Goal: Task Accomplishment & Management: Use online tool/utility

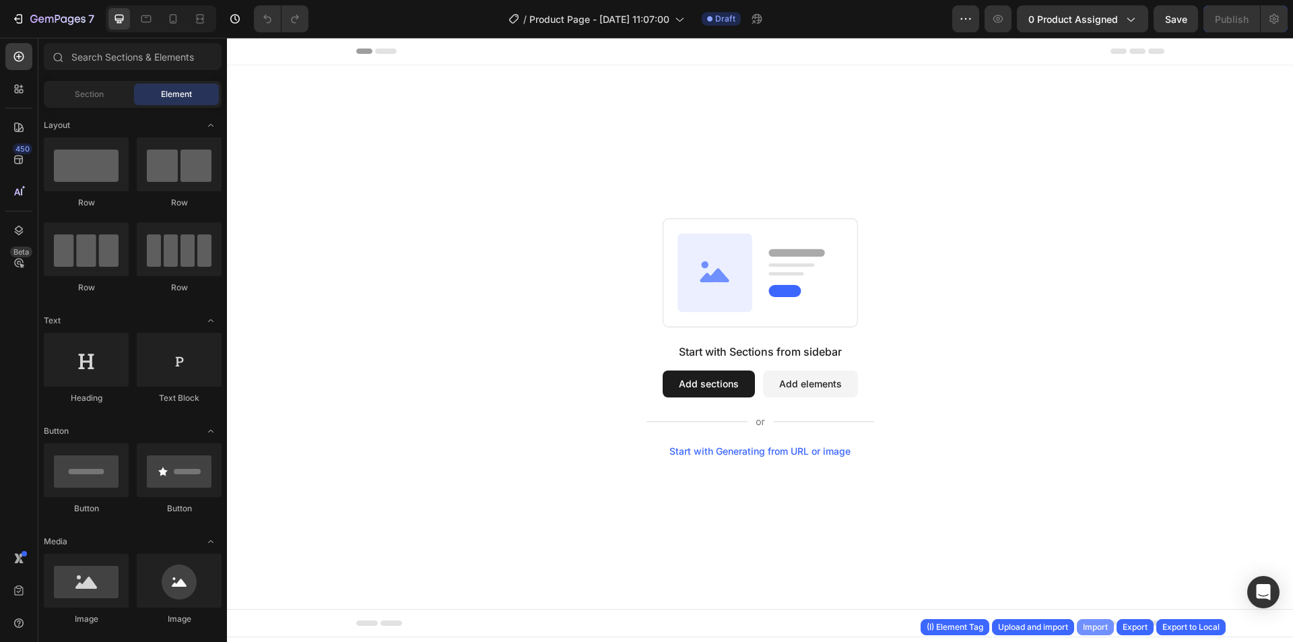
click at [1098, 626] on div "Import" at bounding box center [1095, 627] width 25 height 12
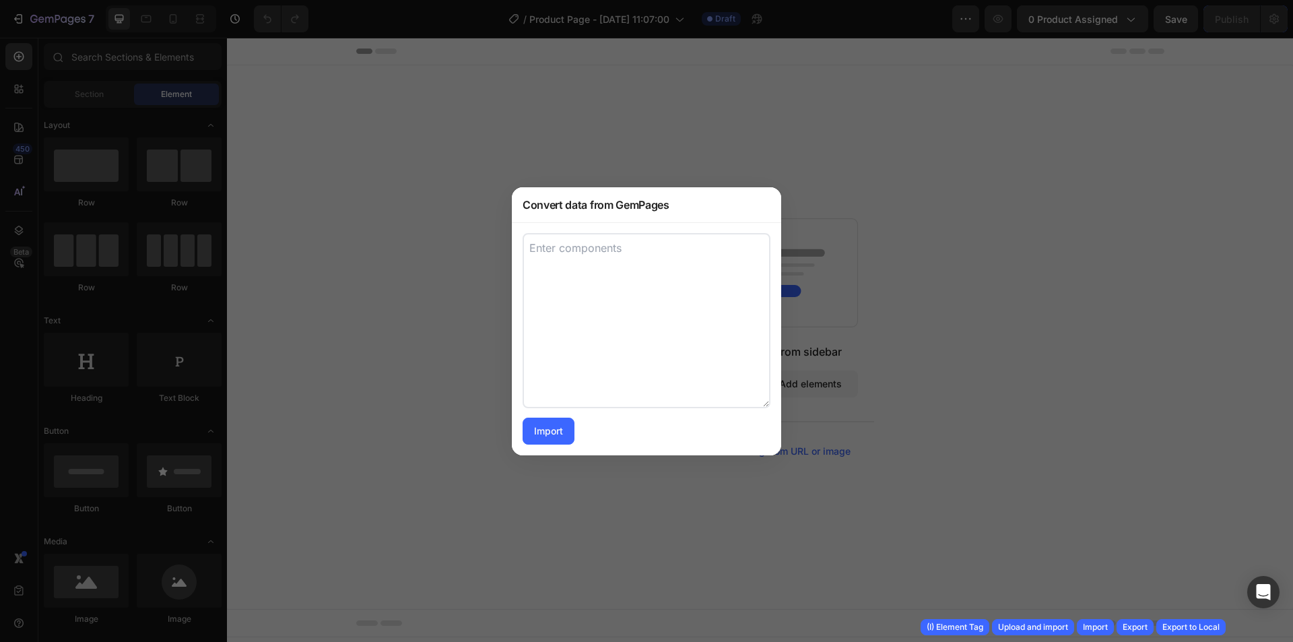
click at [624, 303] on textarea at bounding box center [647, 320] width 248 height 175
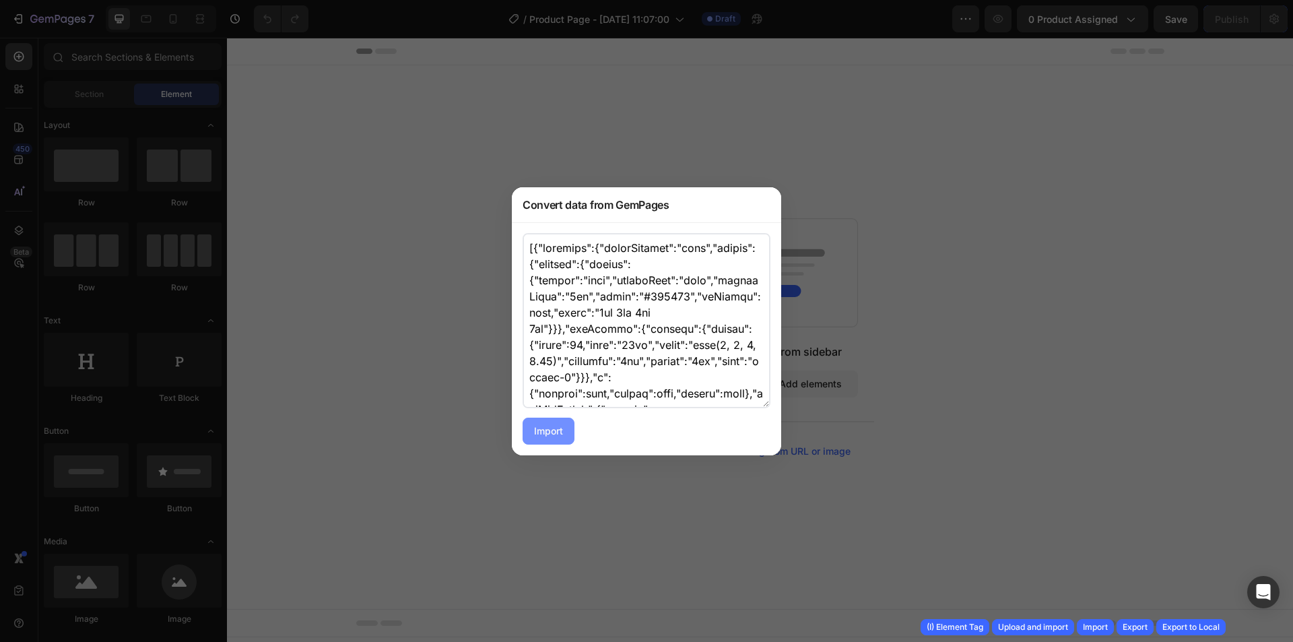
click at [558, 441] on button "Import" at bounding box center [549, 431] width 52 height 27
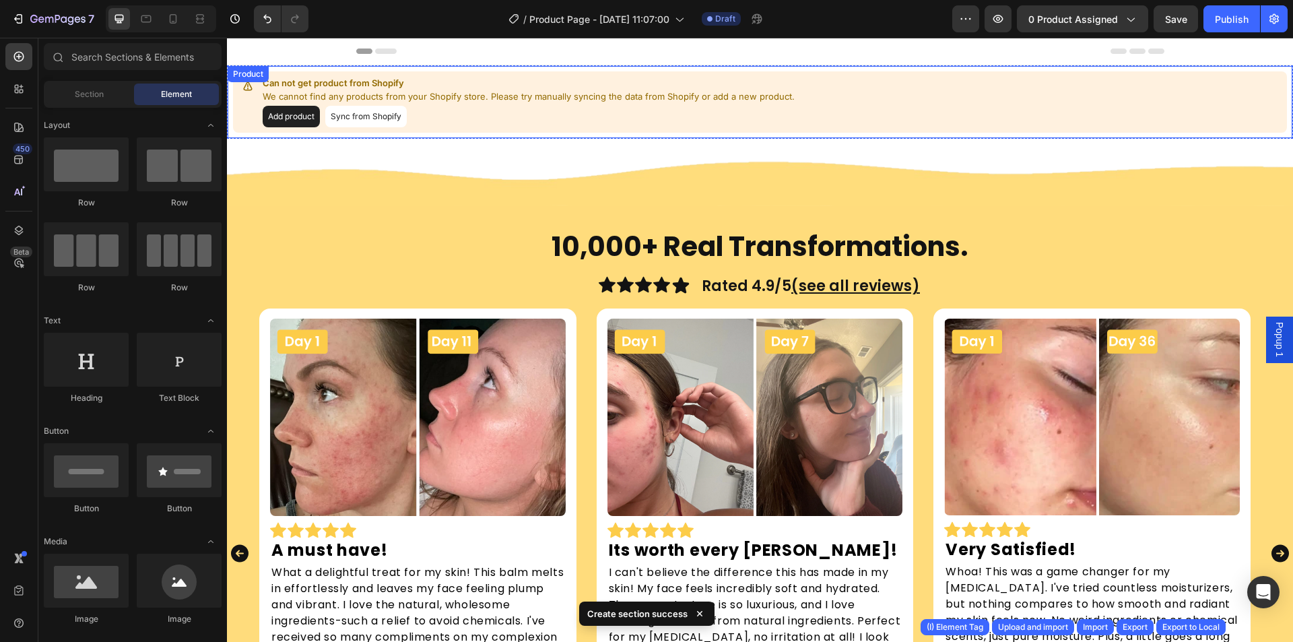
click at [305, 116] on button "Add product" at bounding box center [291, 117] width 57 height 22
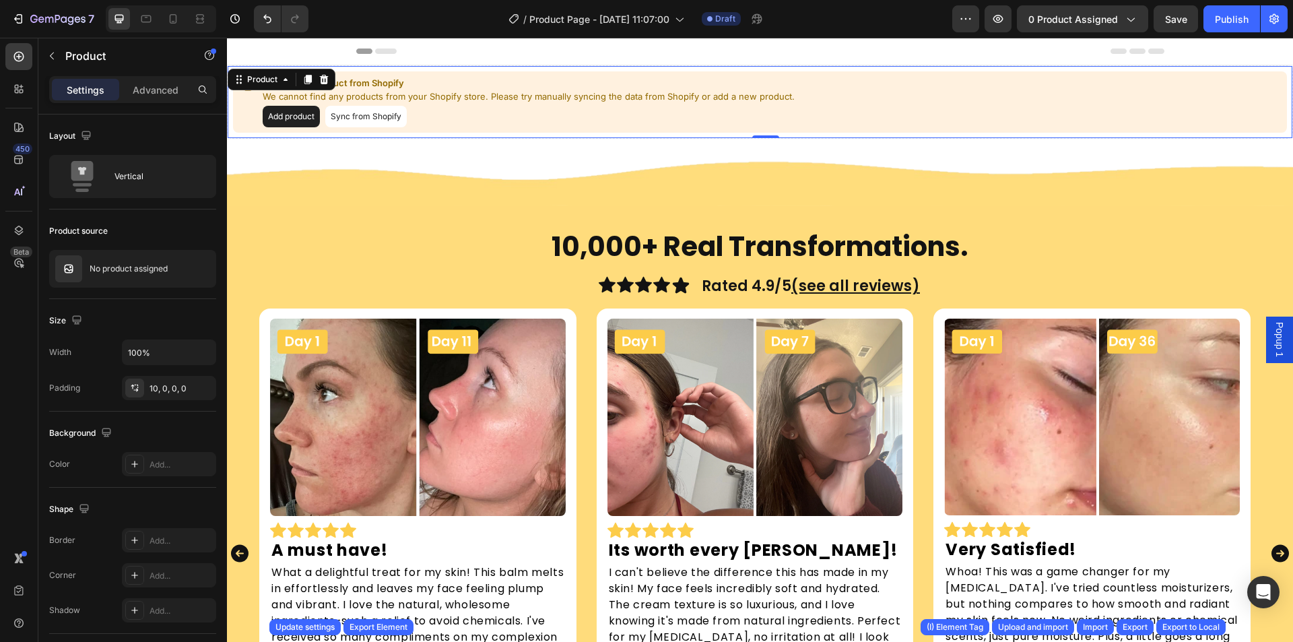
click at [352, 112] on button "Sync from Shopify" at bounding box center [366, 117] width 82 height 22
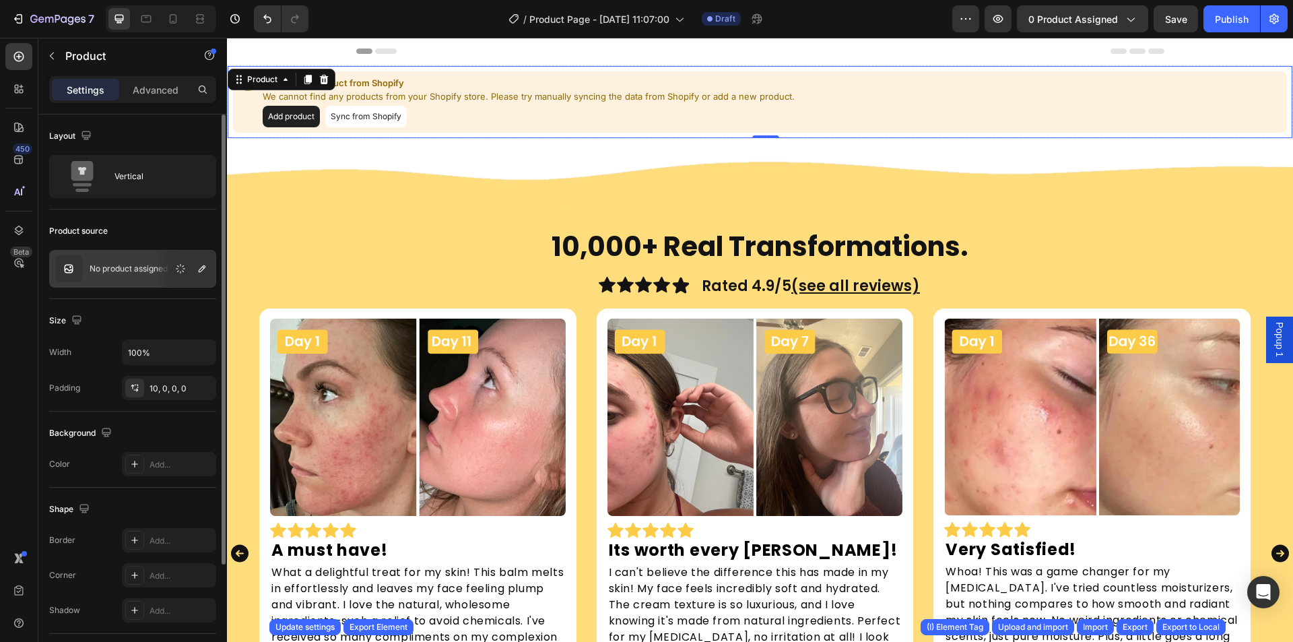
click at [118, 267] on p "No product assigned" at bounding box center [129, 268] width 78 height 9
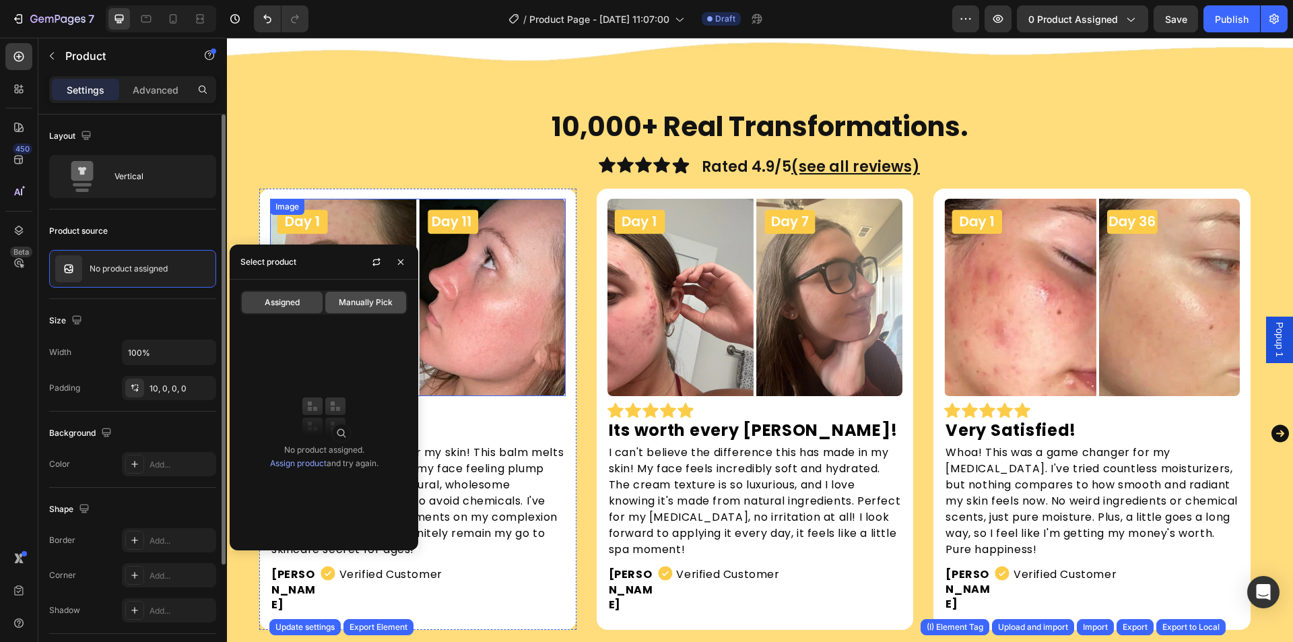
scroll to position [67, 0]
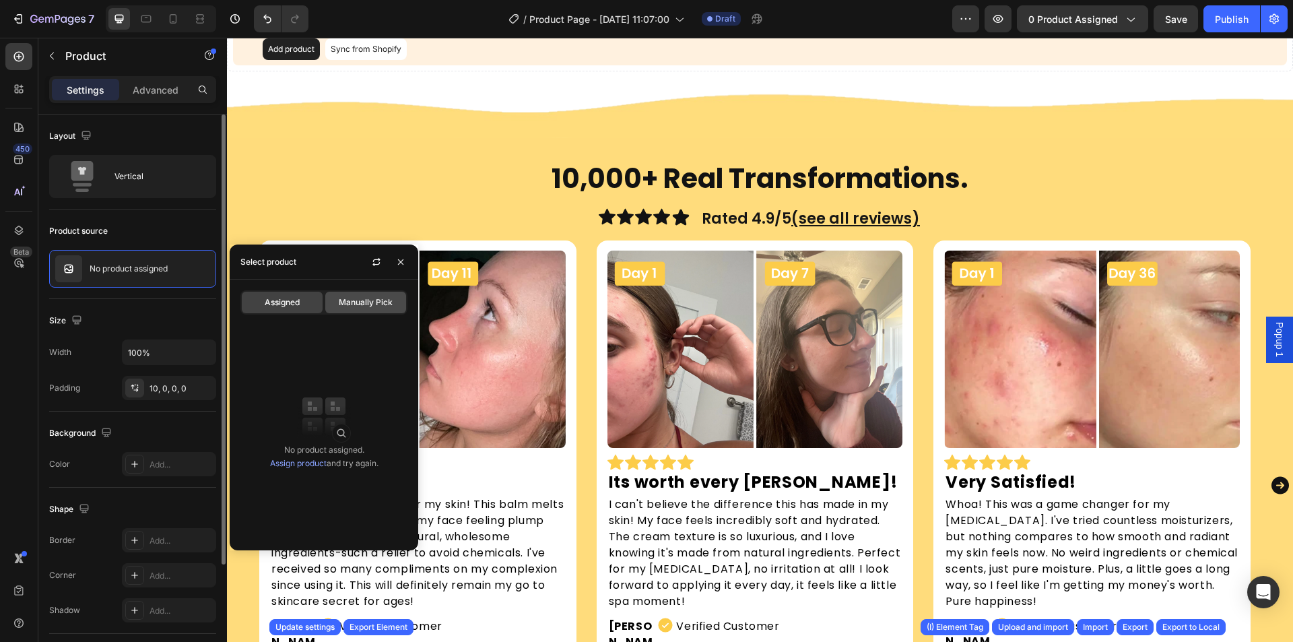
click at [370, 296] on span "Manually Pick" at bounding box center [366, 302] width 54 height 12
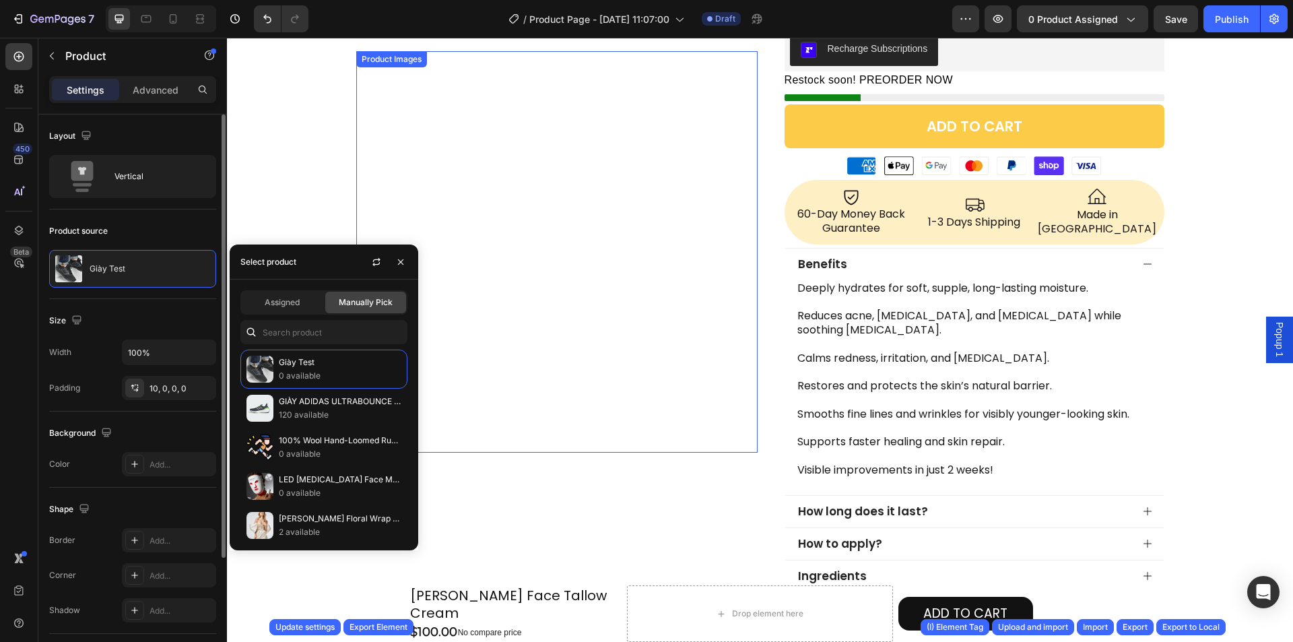
scroll to position [0, 0]
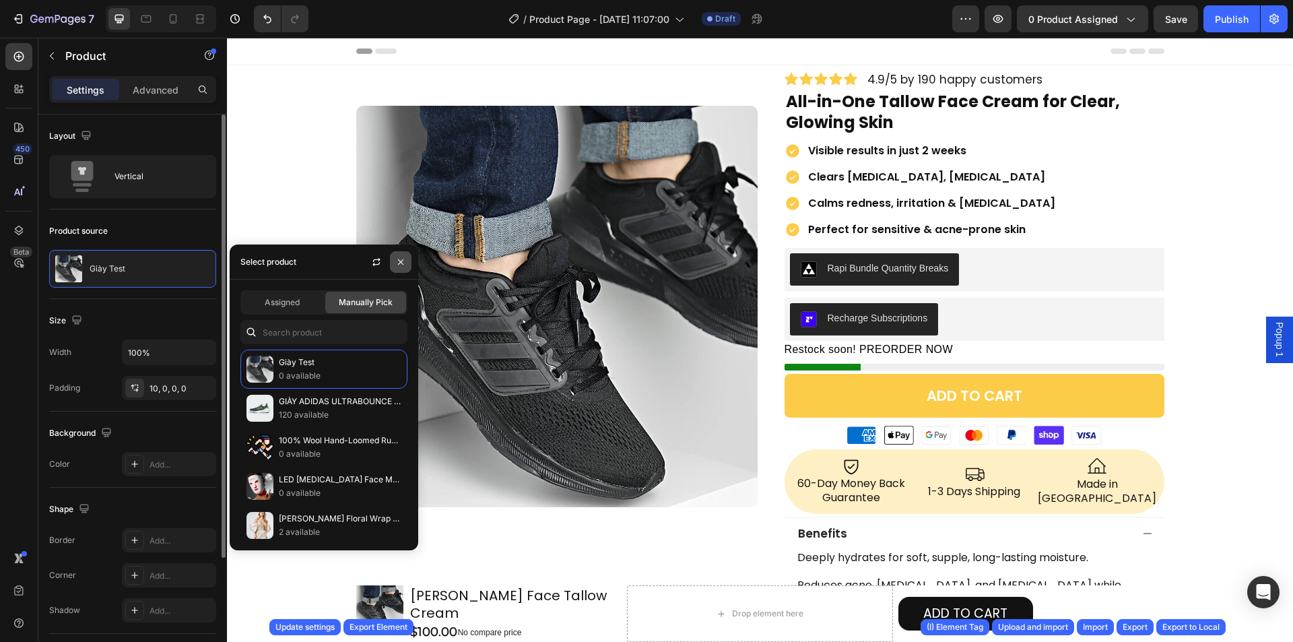
click at [407, 262] on button "button" at bounding box center [401, 262] width 22 height 22
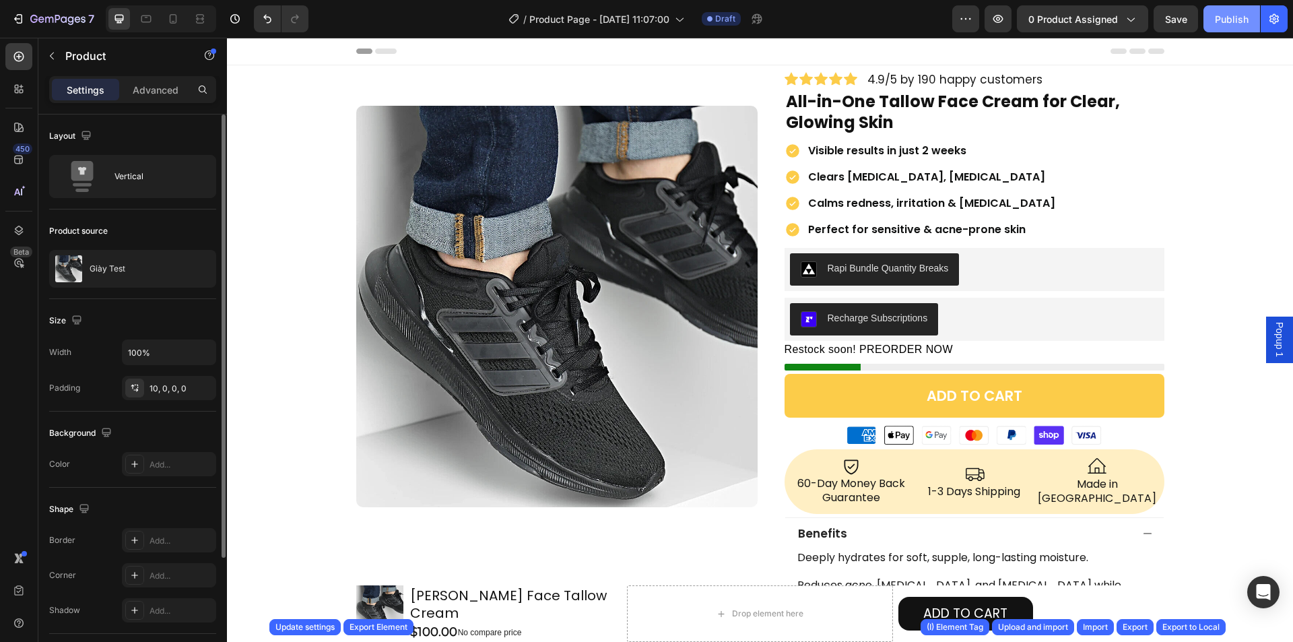
click at [1227, 20] on div "Publish" at bounding box center [1232, 19] width 34 height 14
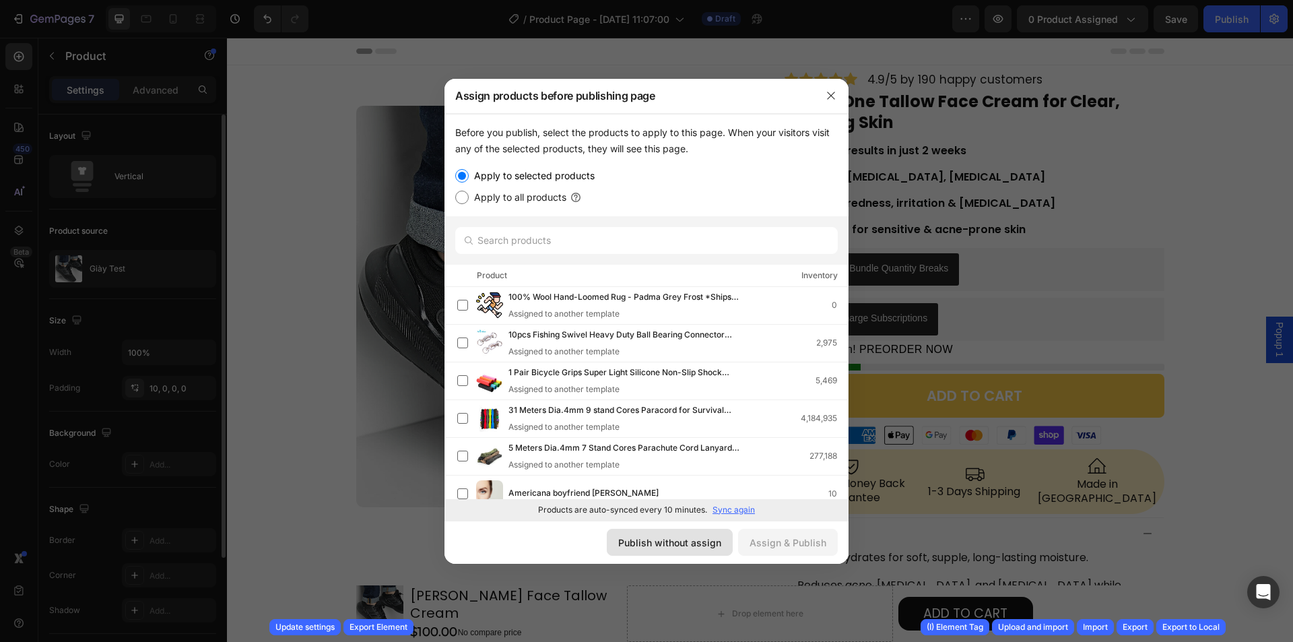
click at [647, 539] on div "Publish without assign" at bounding box center [669, 542] width 103 height 14
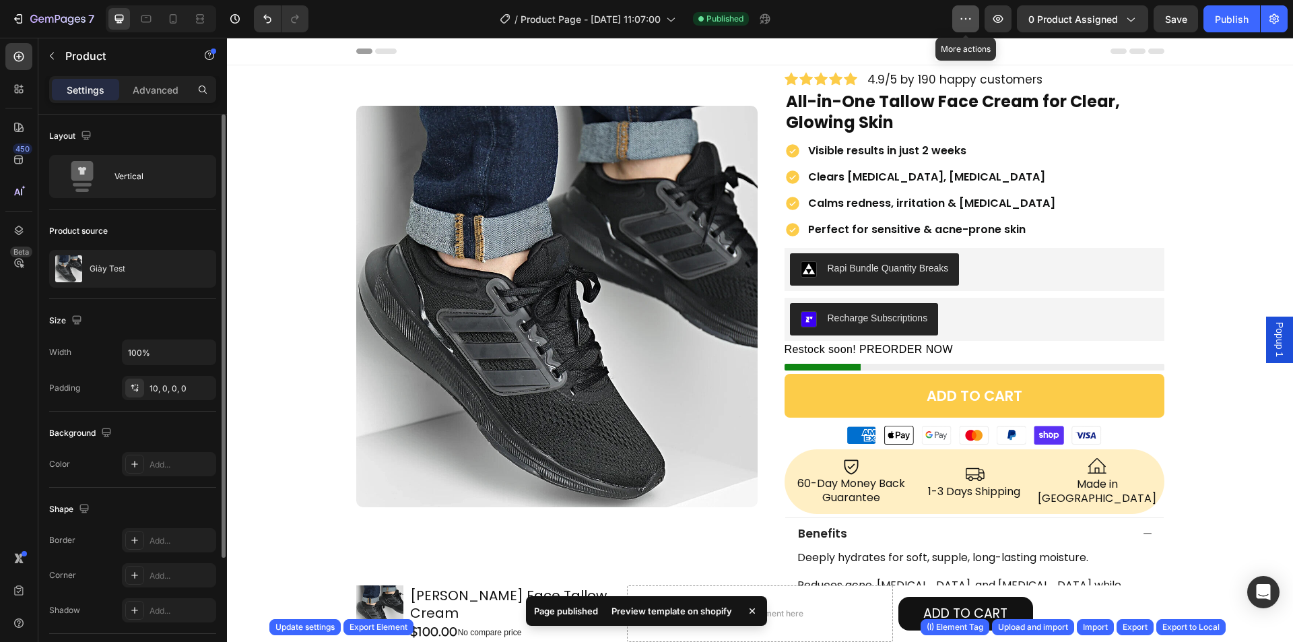
click at [977, 15] on button "button" at bounding box center [965, 18] width 27 height 27
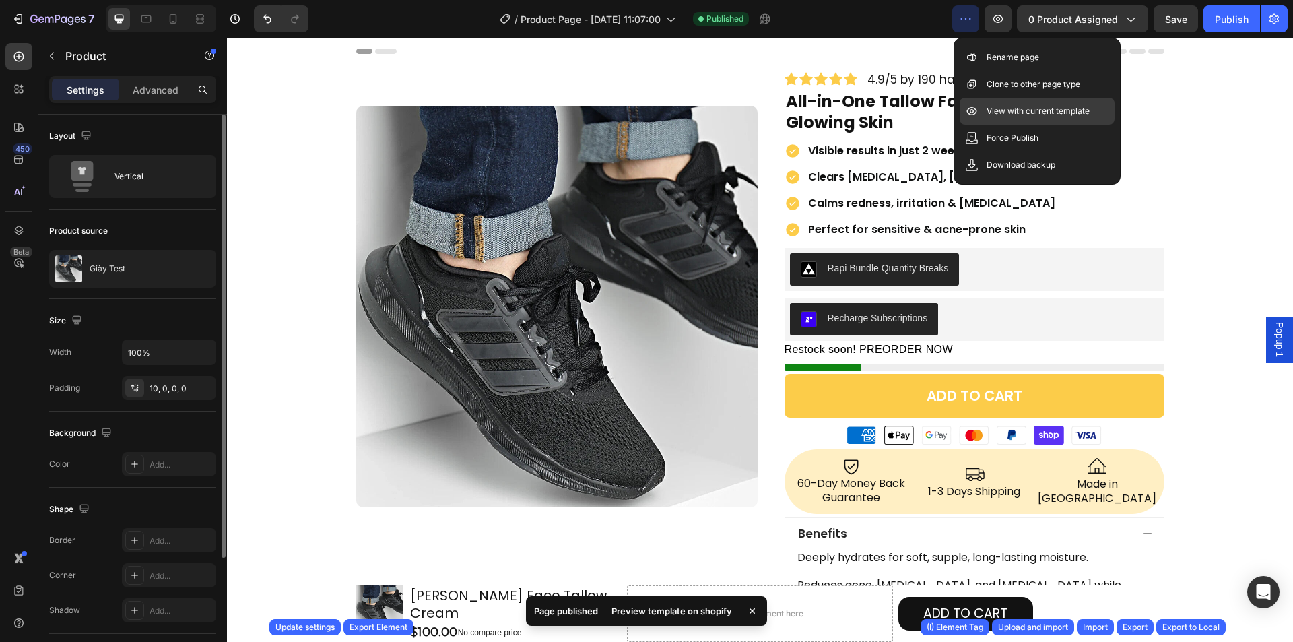
click at [1016, 104] on div "View with current template" at bounding box center [1037, 111] width 155 height 27
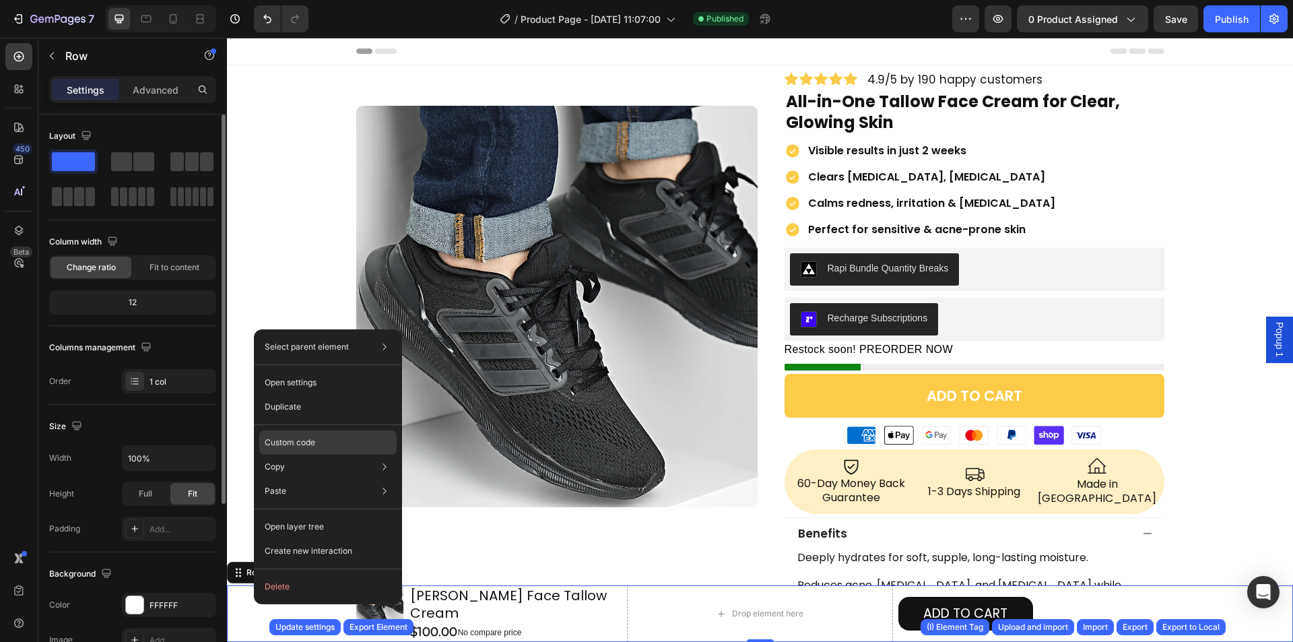
click at [289, 449] on div "Custom code" at bounding box center [327, 442] width 137 height 24
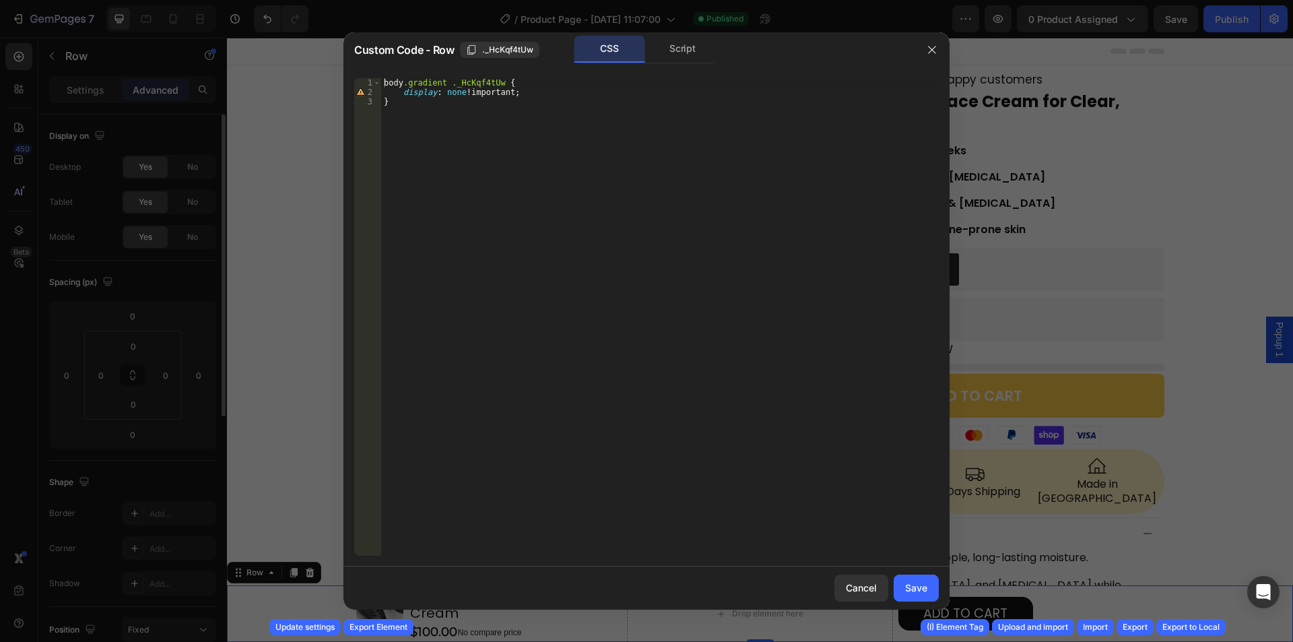
click at [454, 115] on div "body .gradient ._HcKqf4tUw { display : none !important ; }" at bounding box center [660, 326] width 558 height 496
type textarea "display: none!important; }"
click at [679, 44] on div "Script" at bounding box center [682, 49] width 71 height 27
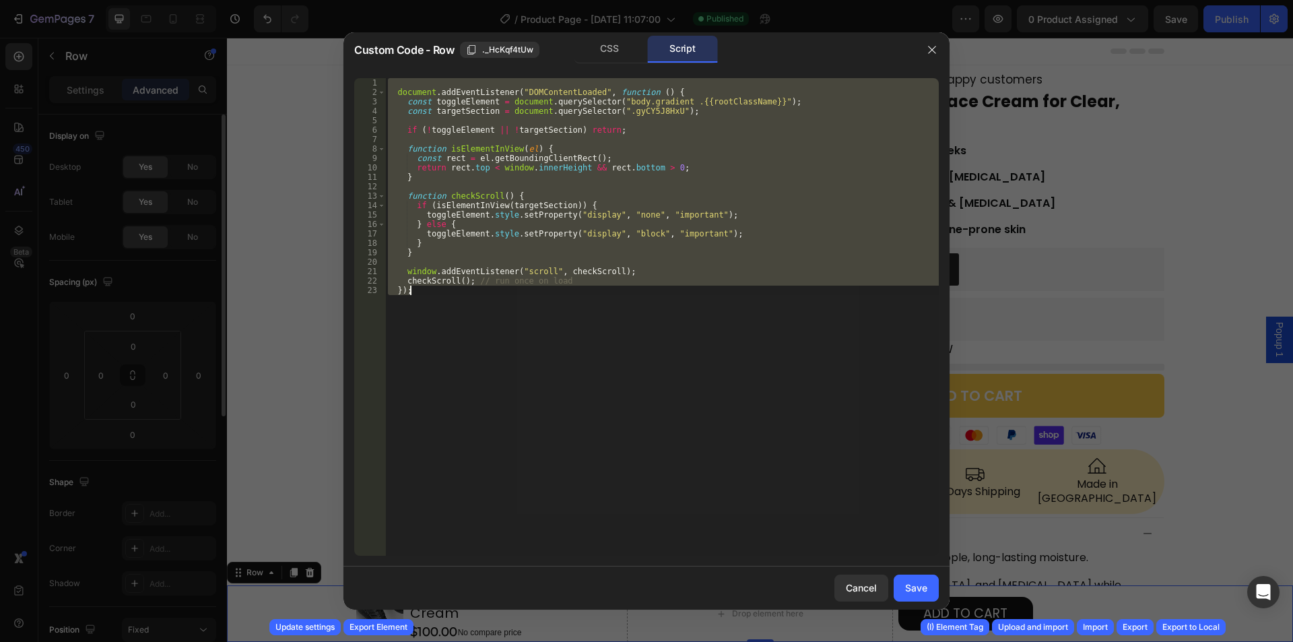
click at [606, 129] on div "document . addEventListener ( "DOMContentLoaded" , function ( ) { const toggleE…" at bounding box center [662, 317] width 554 height 478
type textarea "checkScroll(); // run once on load });"
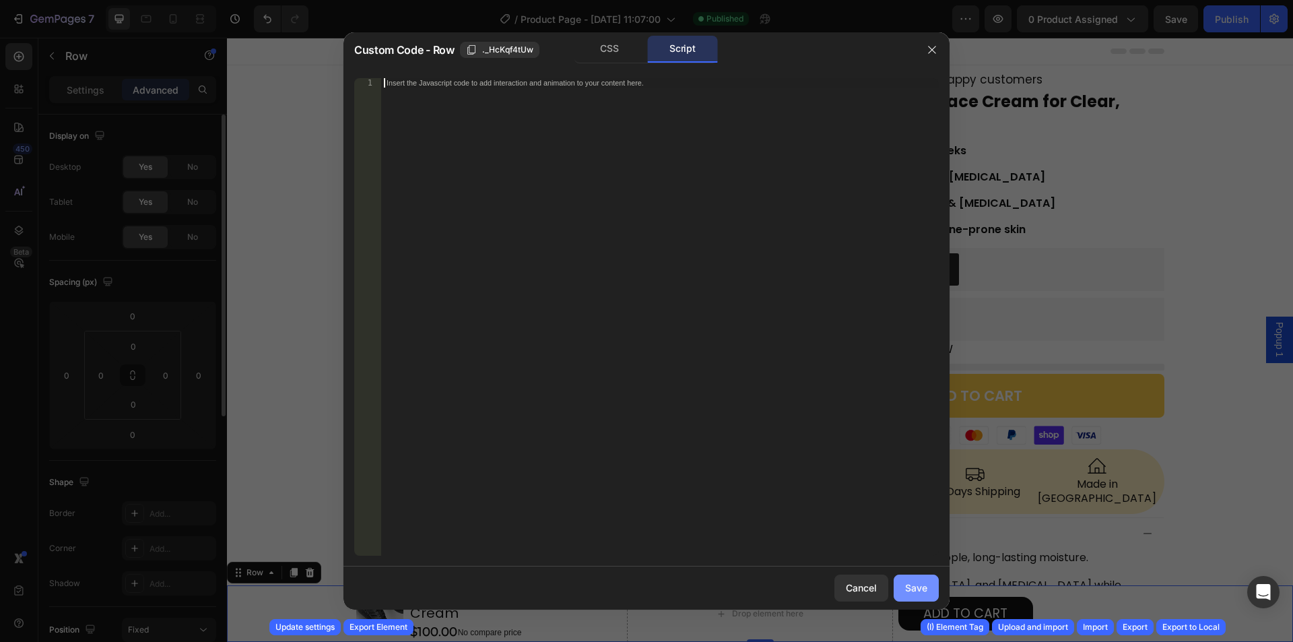
click at [925, 578] on button "Save" at bounding box center [916, 588] width 45 height 27
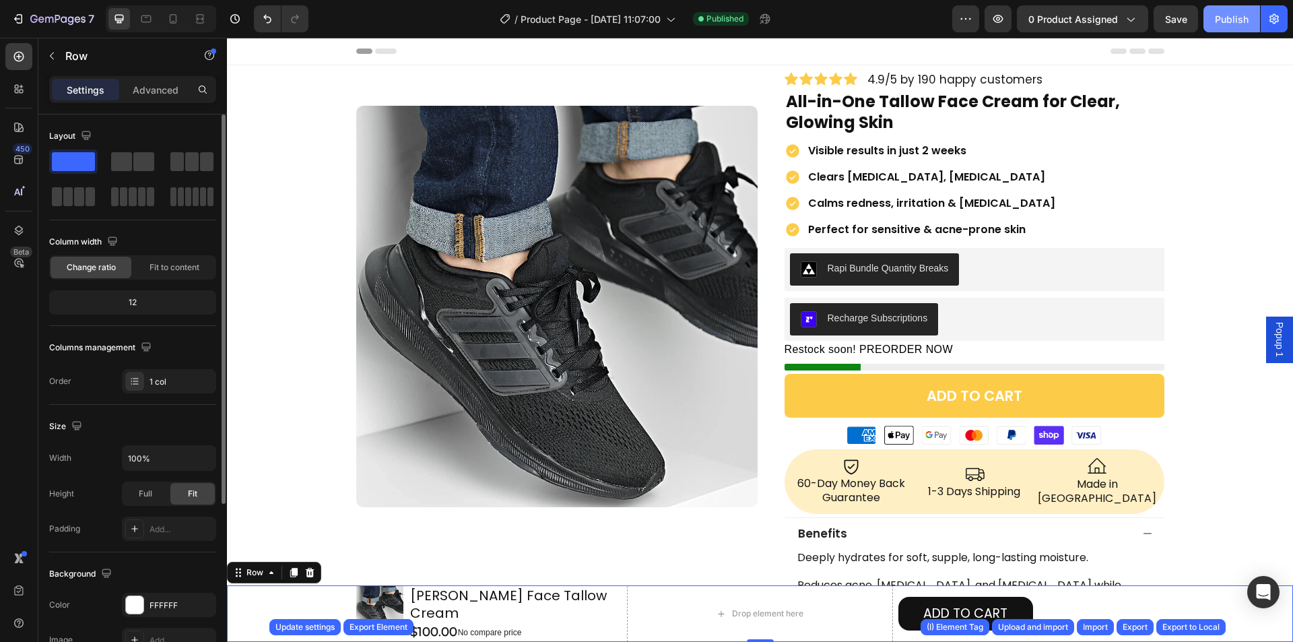
click at [1208, 7] on button "Publish" at bounding box center [1232, 18] width 57 height 27
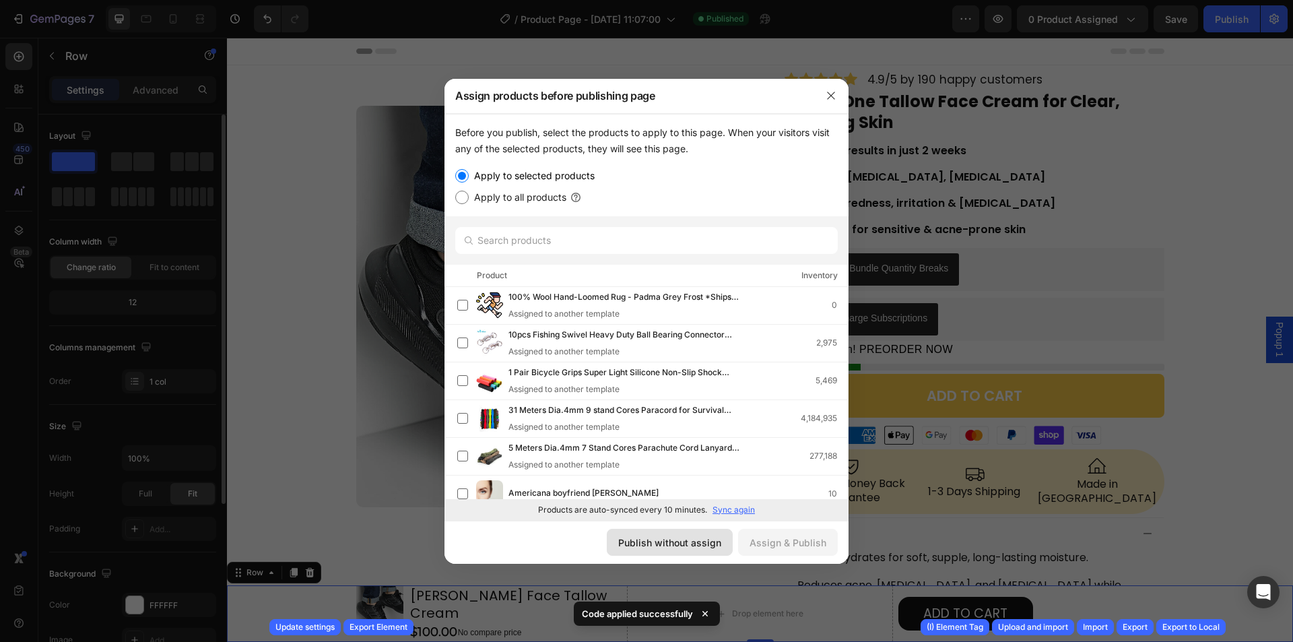
click at [672, 540] on div "Publish without assign" at bounding box center [669, 542] width 103 height 14
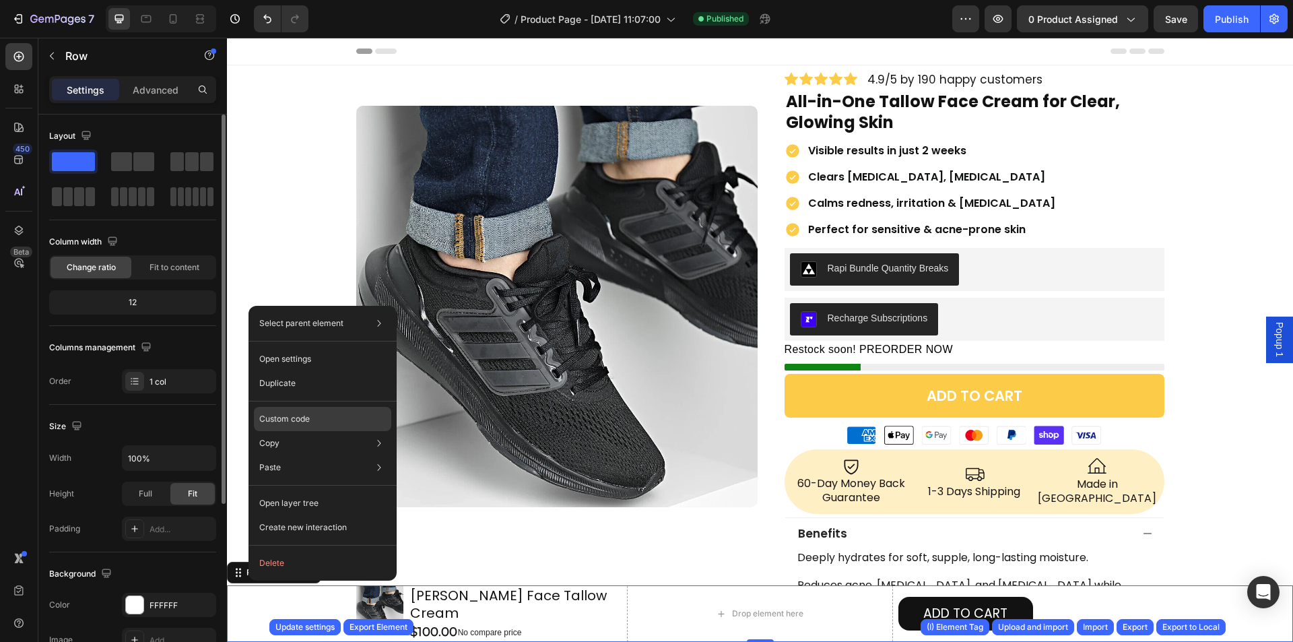
click at [283, 416] on p "Custom code" at bounding box center [284, 419] width 51 height 12
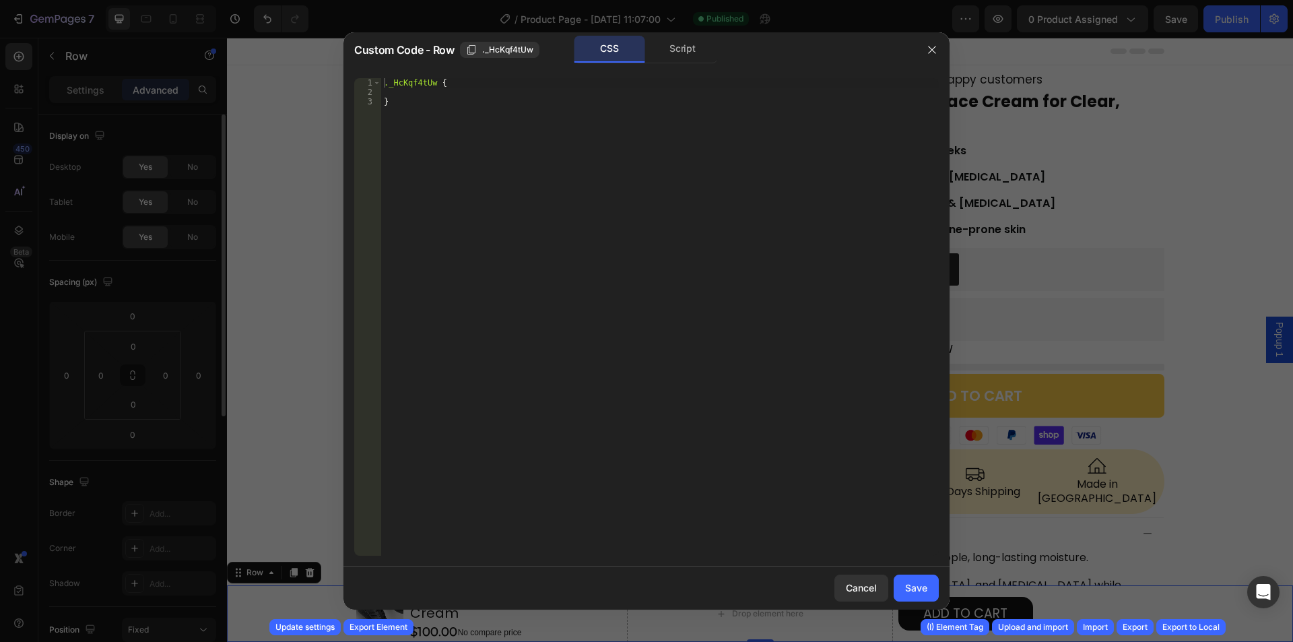
click at [407, 95] on div "._HcKqf4tUw { }" at bounding box center [660, 326] width 558 height 496
click at [417, 90] on div "._HcKqf4tUw { }" at bounding box center [660, 326] width 558 height 496
paste textarea "padding-bottom: env(safe-area-inset-bottom, 0);"
click at [606, 89] on div "._HcKqf4tUw { padding-bottom : env(safe-area-inset-bottom, 0 ) ; }" at bounding box center [660, 326] width 558 height 496
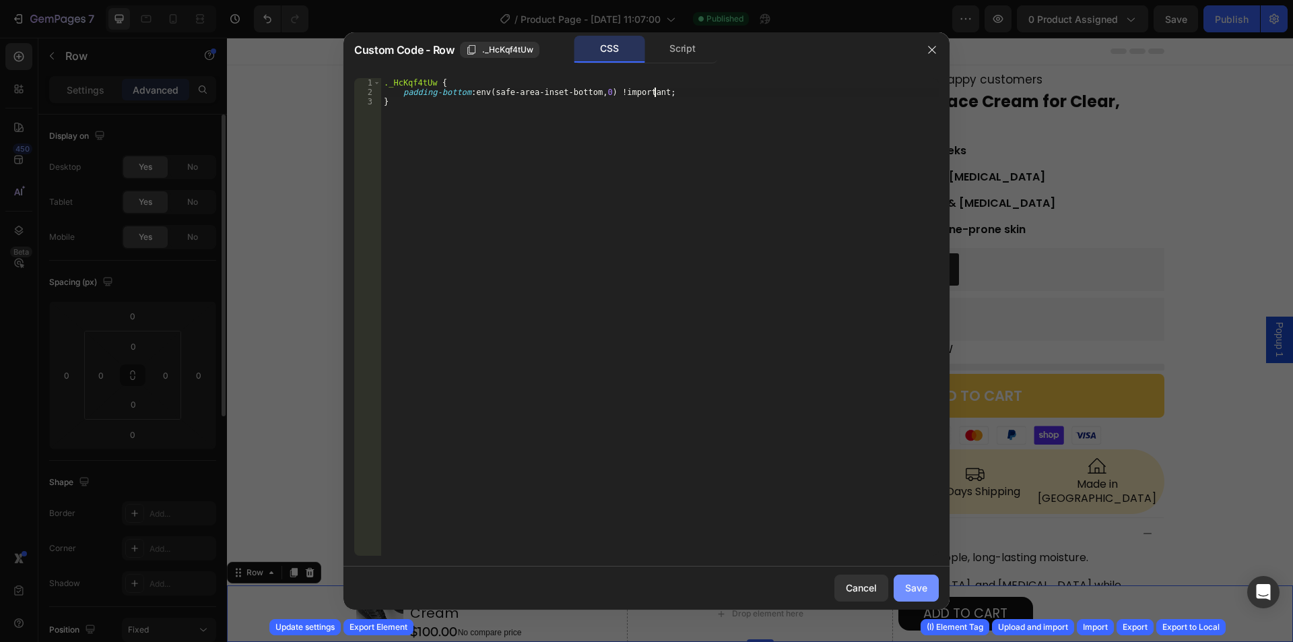
type textarea "padding-bottom: env(safe-area-inset-bottom, 0) !;"
drag, startPoint x: 913, startPoint y: 585, endPoint x: 903, endPoint y: 201, distance: 383.4
click at [913, 585] on div "Save" at bounding box center [916, 588] width 22 height 14
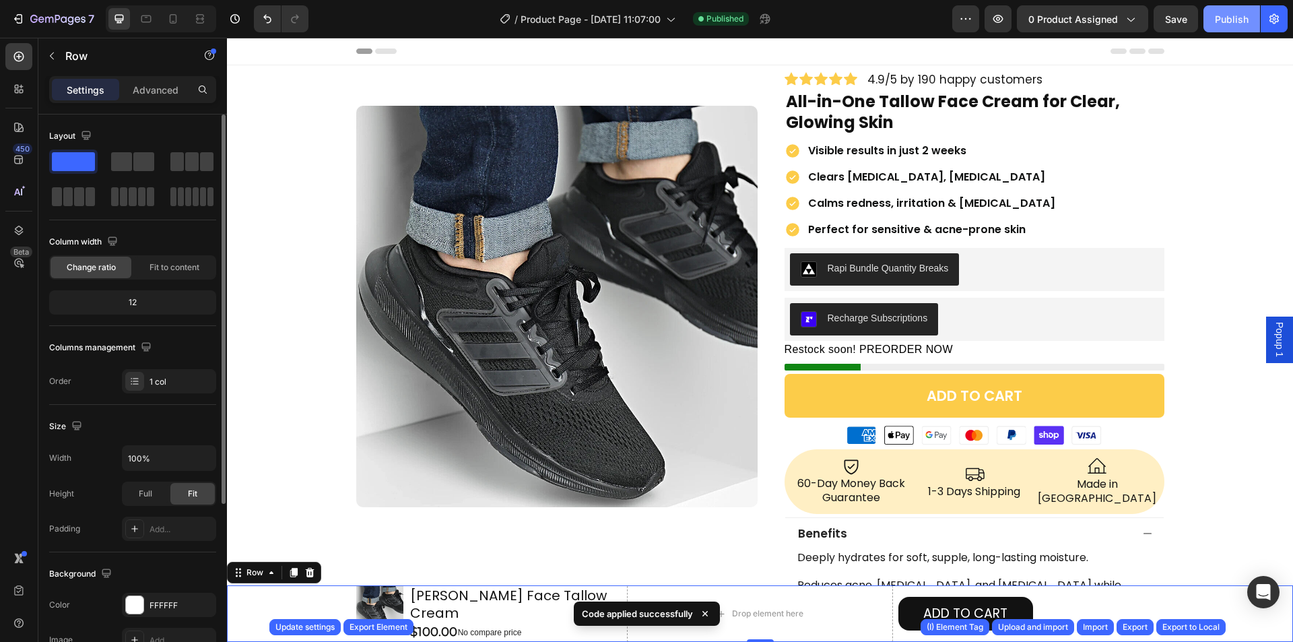
click at [1229, 22] on div "Publish" at bounding box center [1232, 19] width 34 height 14
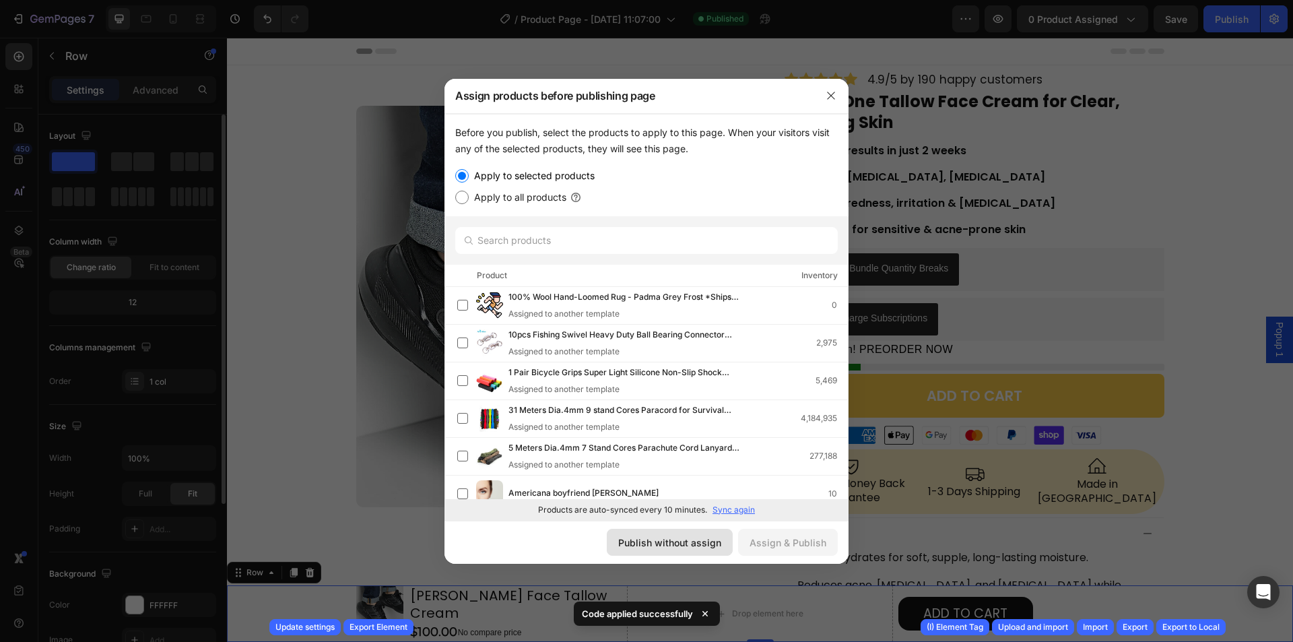
click at [649, 542] on div "Publish without assign" at bounding box center [669, 542] width 103 height 14
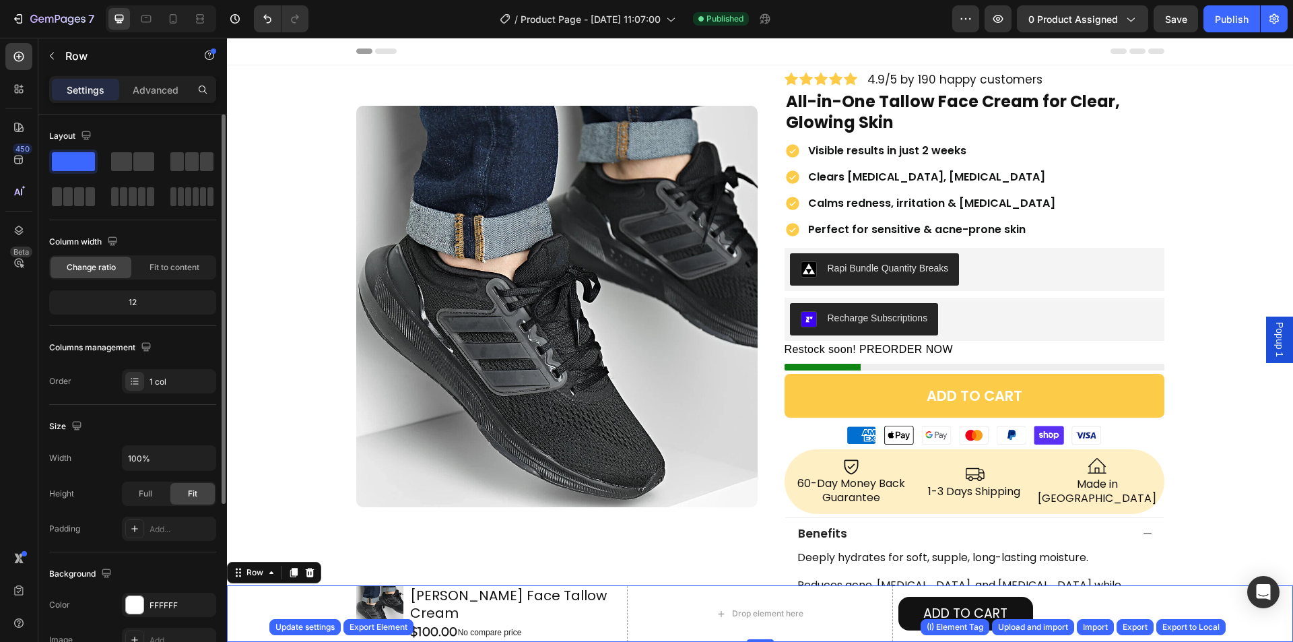
click at [148, 94] on p "Advanced" at bounding box center [156, 90] width 46 height 14
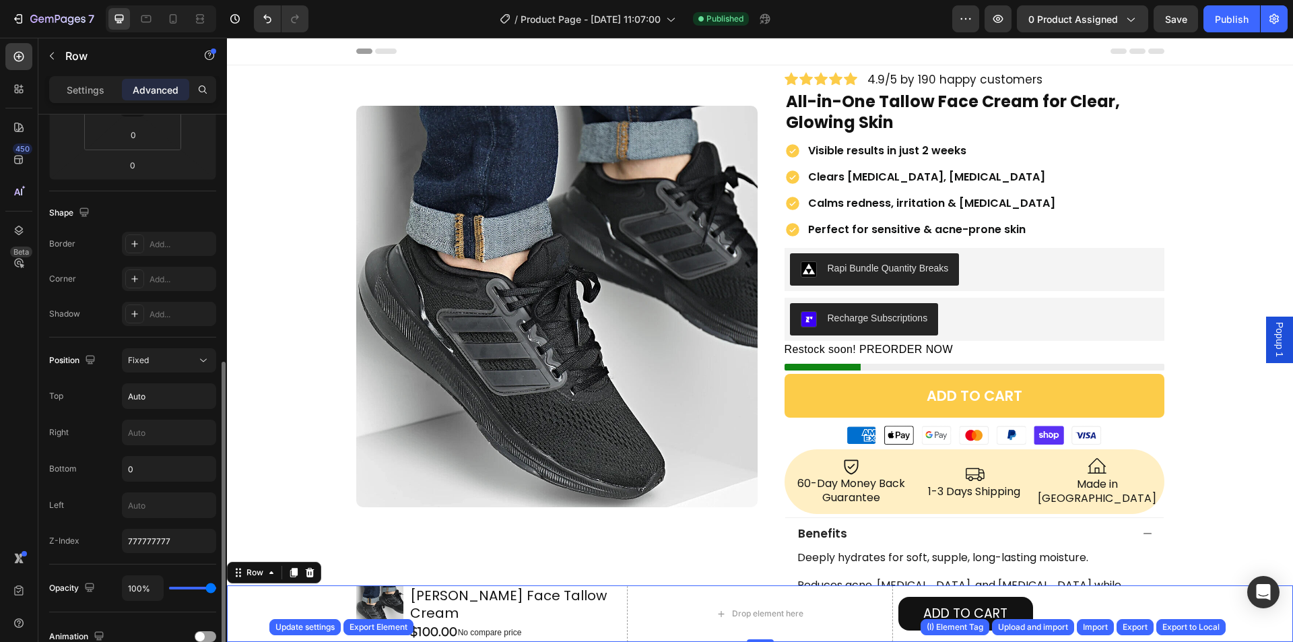
scroll to position [404, 0]
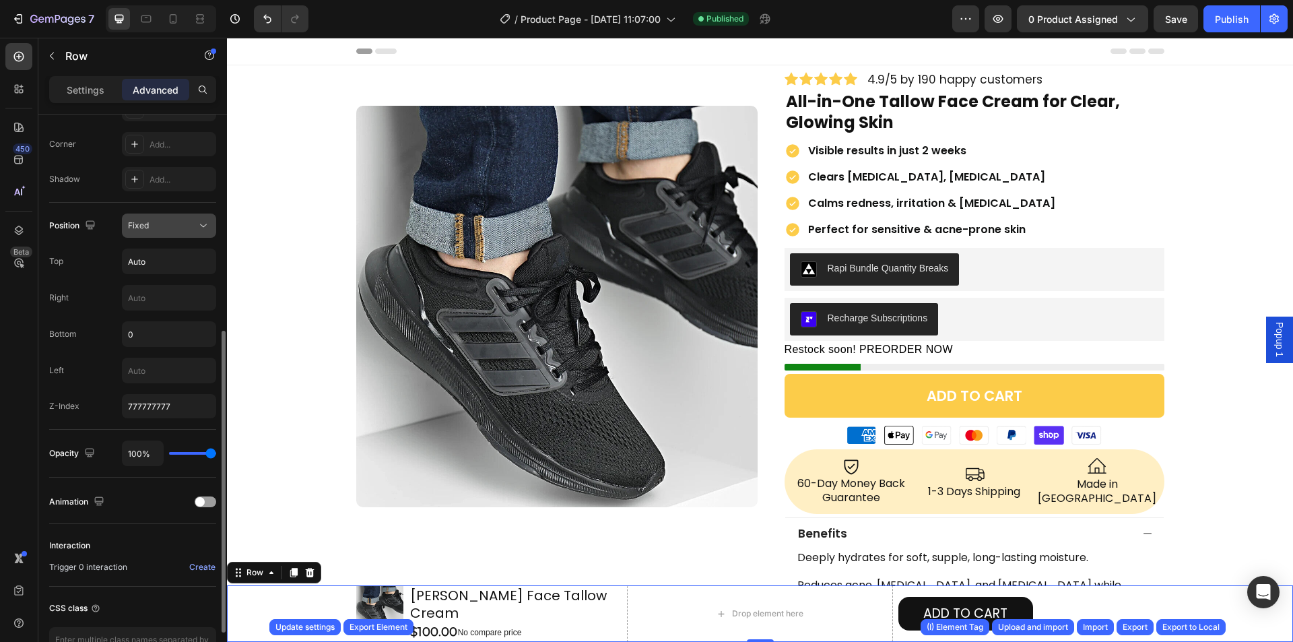
click at [172, 228] on div "Fixed" at bounding box center [162, 226] width 69 height 12
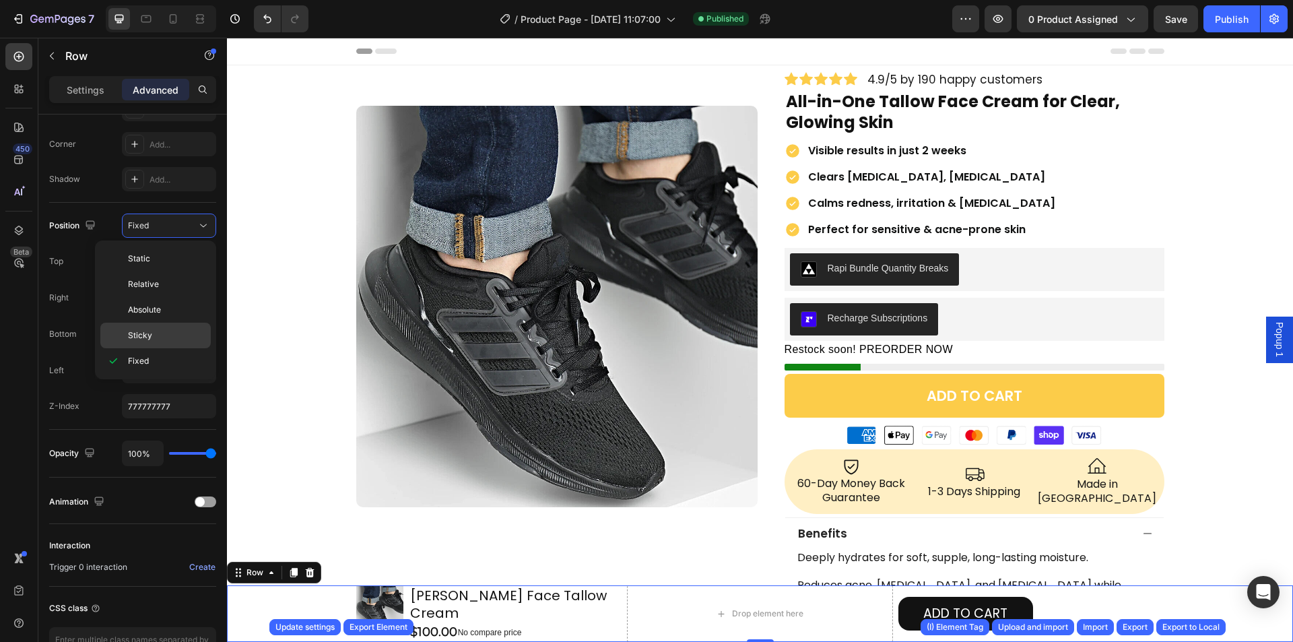
click at [139, 325] on div "Sticky" at bounding box center [155, 336] width 110 height 26
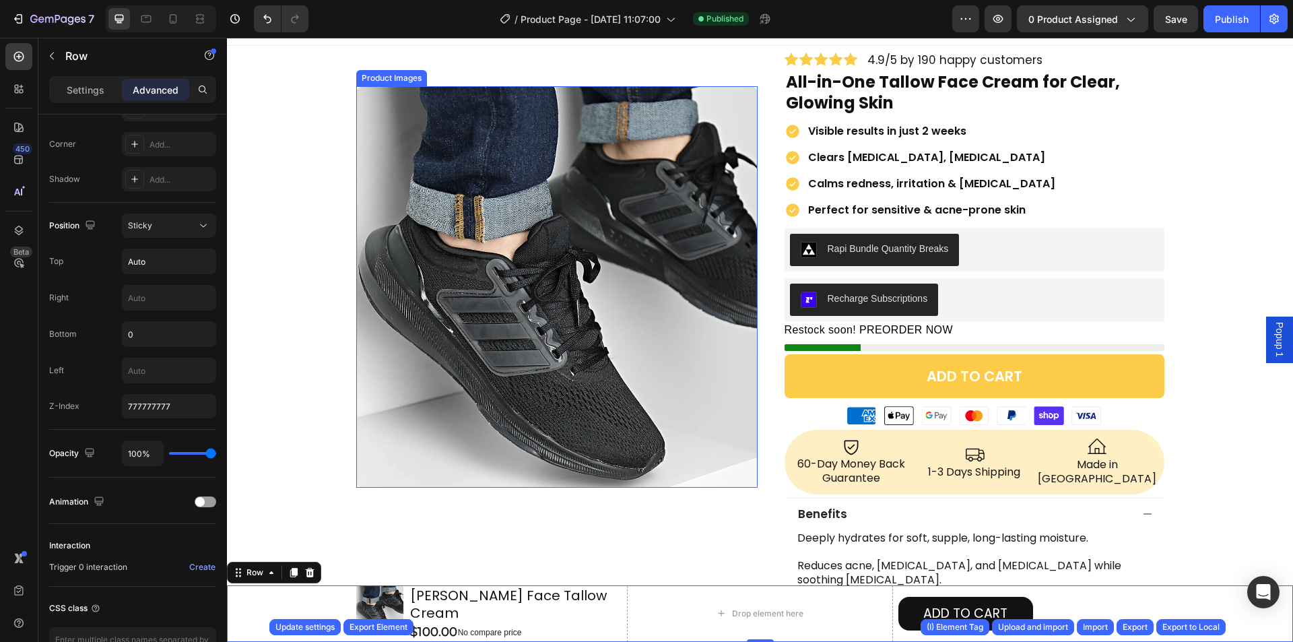
scroll to position [0, 0]
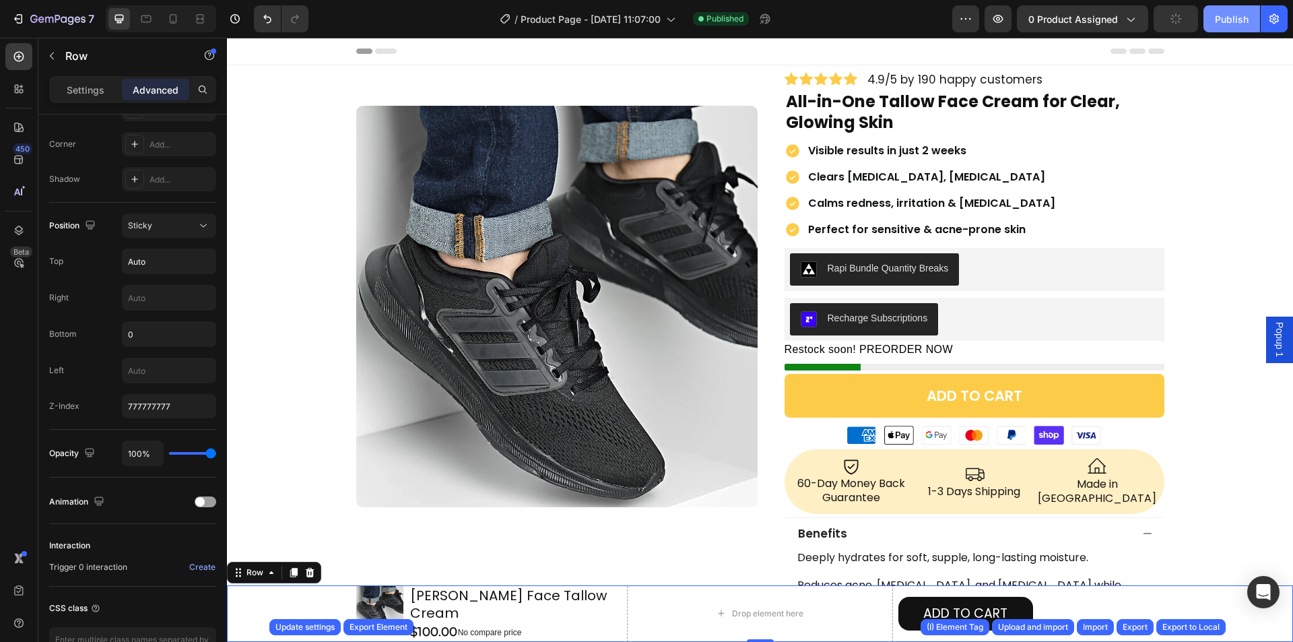
click at [1227, 14] on div "Publish" at bounding box center [1232, 19] width 34 height 14
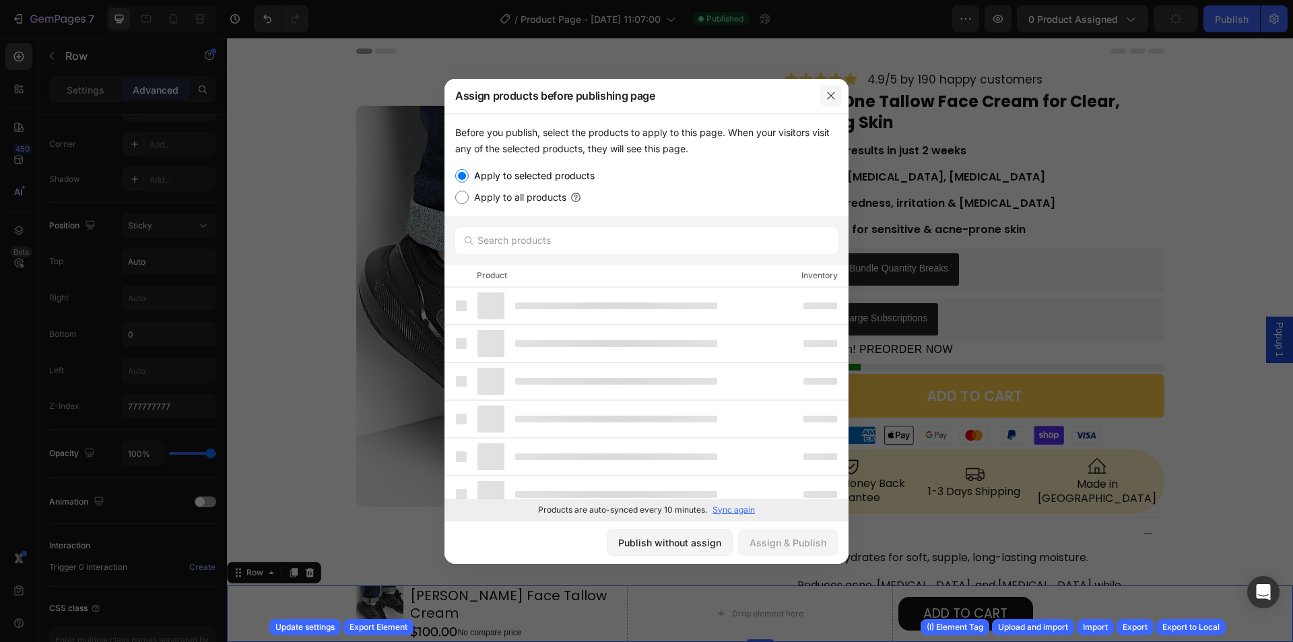
click at [833, 90] on icon "button" at bounding box center [831, 95] width 11 height 11
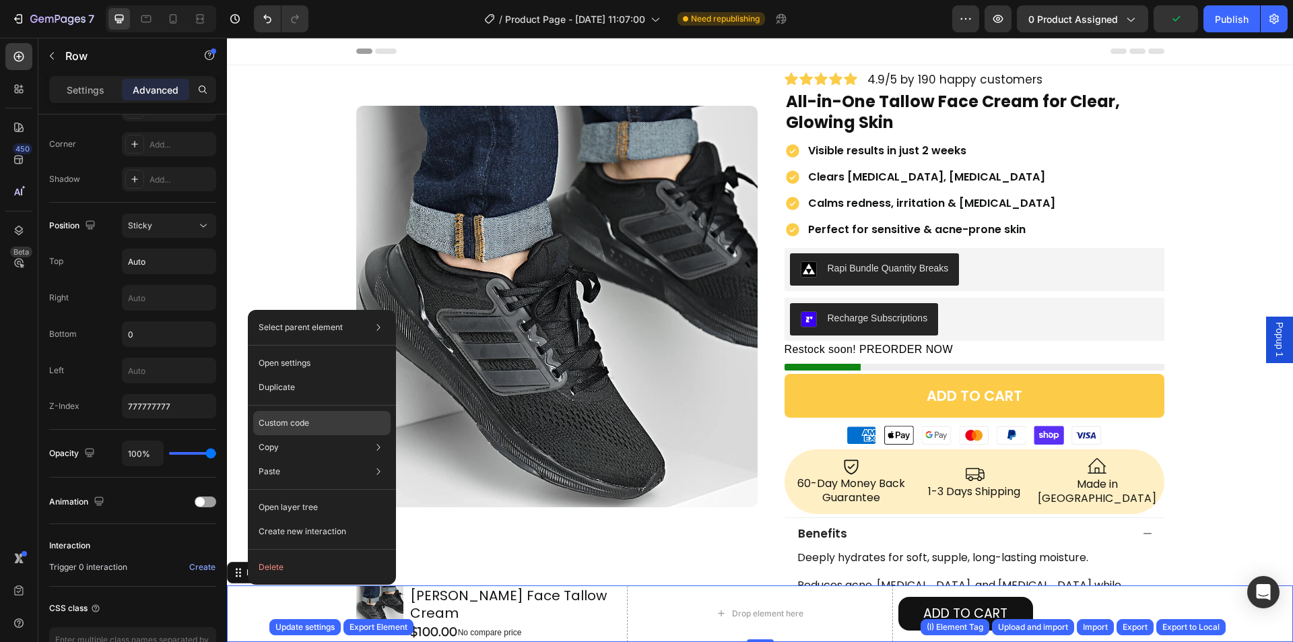
click at [300, 421] on p "Custom code" at bounding box center [284, 423] width 51 height 12
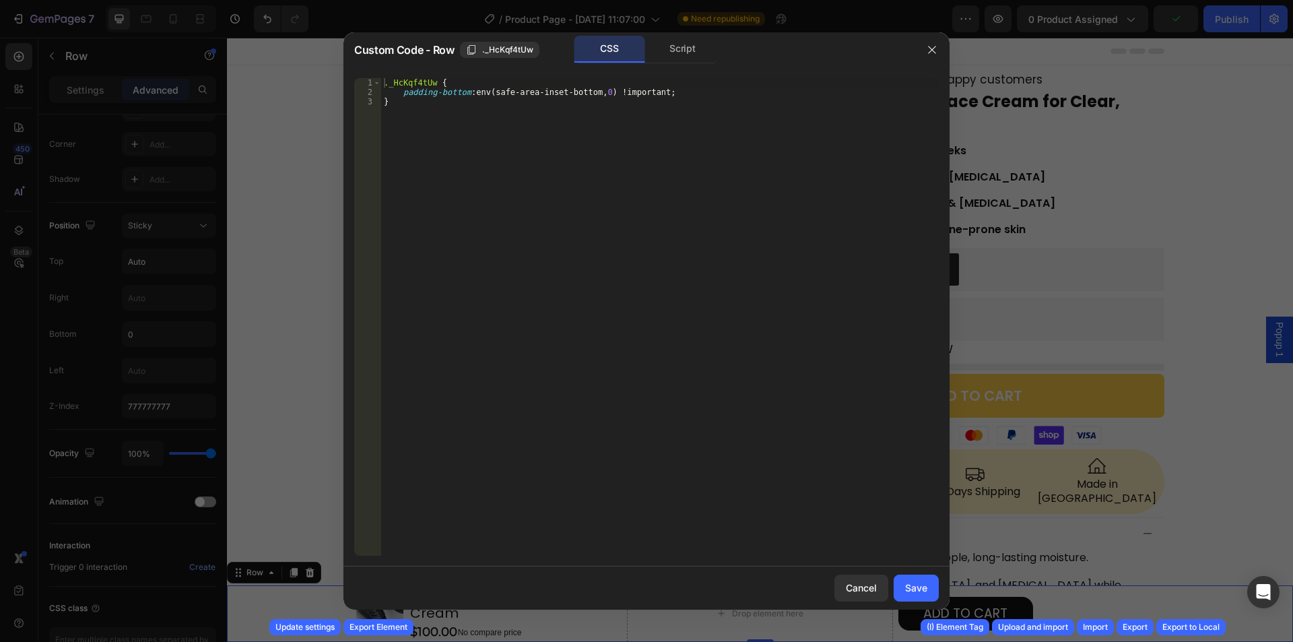
click at [457, 114] on div "._HcKqf4tUw { padding-bottom : env(safe-area-inset-bottom, 0 ) !important ; }" at bounding box center [660, 326] width 558 height 496
click at [422, 96] on div "._HcKqf4tUw { padding-bottom : env(safe-area-inset-bottom, 0 ) !important ; }" at bounding box center [660, 326] width 558 height 496
click at [421, 95] on div "._HcKqf4tUw { padding-bottom : env(safe-area-inset-bottom, 0 ) !important ; }" at bounding box center [660, 317] width 558 height 478
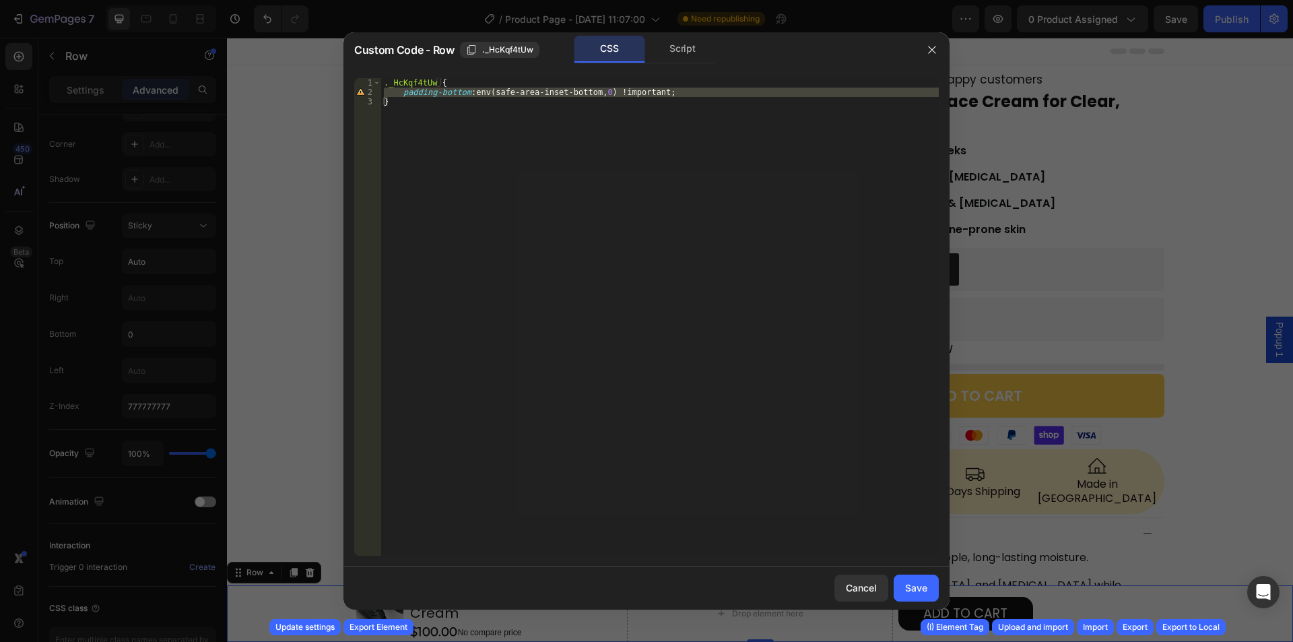
type textarea "padding-bottom: env(safe-area-inset-bottom, 0) !important;"
drag, startPoint x: 401, startPoint y: 94, endPoint x: 712, endPoint y: 94, distance: 310.5
click at [712, 94] on div "._HcKqf4tUw { padding-bottom : env(safe-area-inset-bottom, 0 ) !important ; }" at bounding box center [660, 326] width 558 height 496
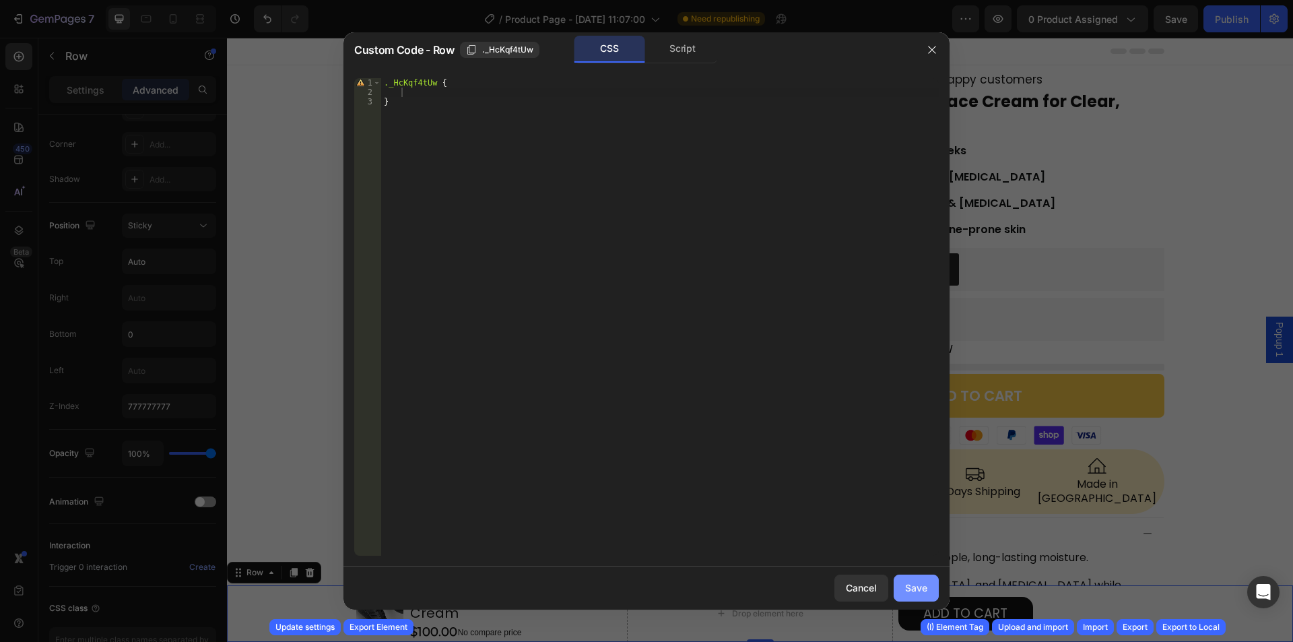
click at [921, 586] on div "Save" at bounding box center [916, 588] width 22 height 14
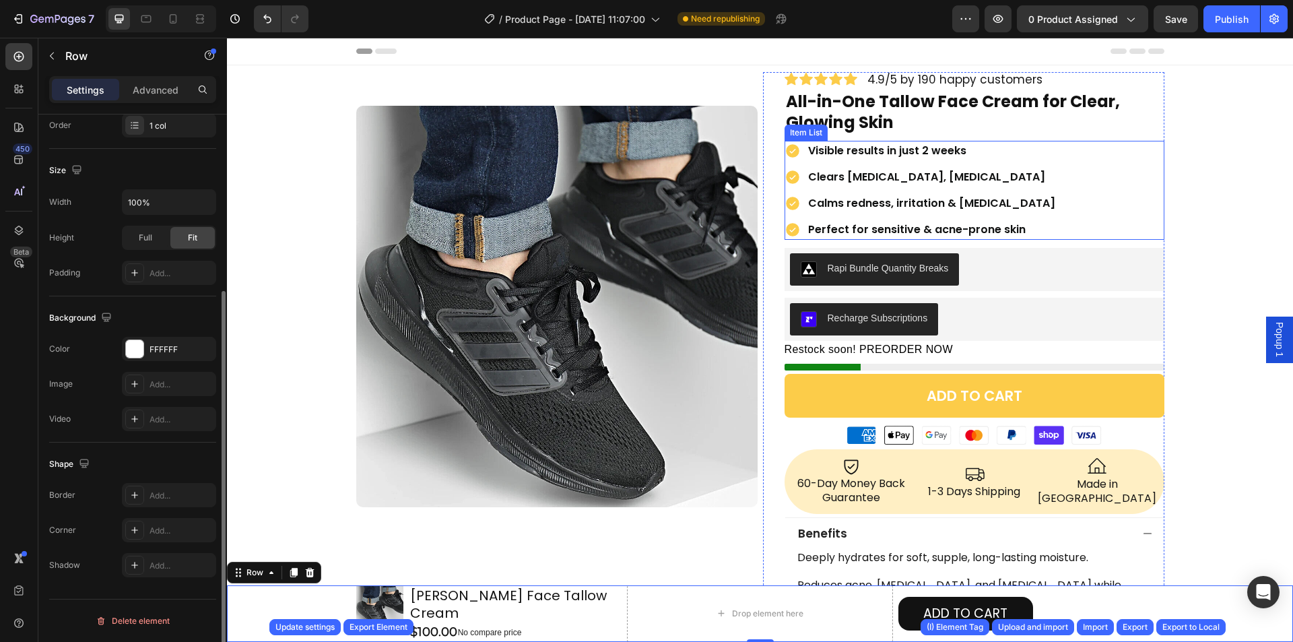
scroll to position [256, 0]
click at [1210, 20] on button "Publish" at bounding box center [1232, 18] width 57 height 27
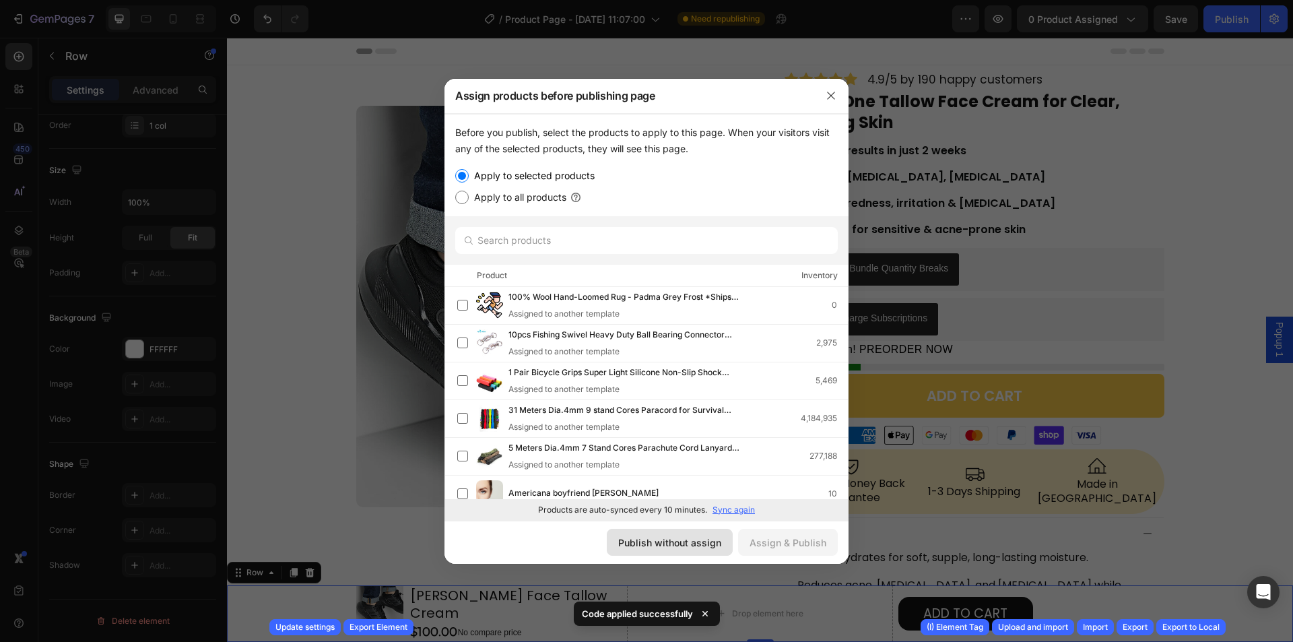
click at [642, 535] on div "Publish without assign" at bounding box center [669, 542] width 103 height 14
